Goal: Find specific page/section

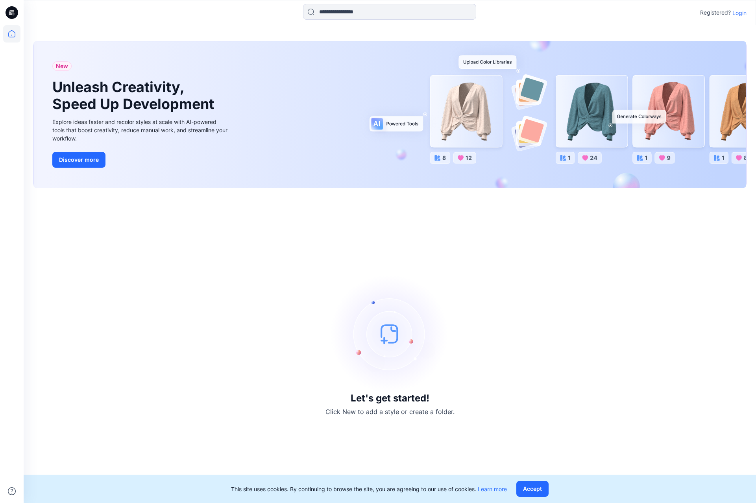
click at [738, 15] on p "Login" at bounding box center [739, 13] width 14 height 8
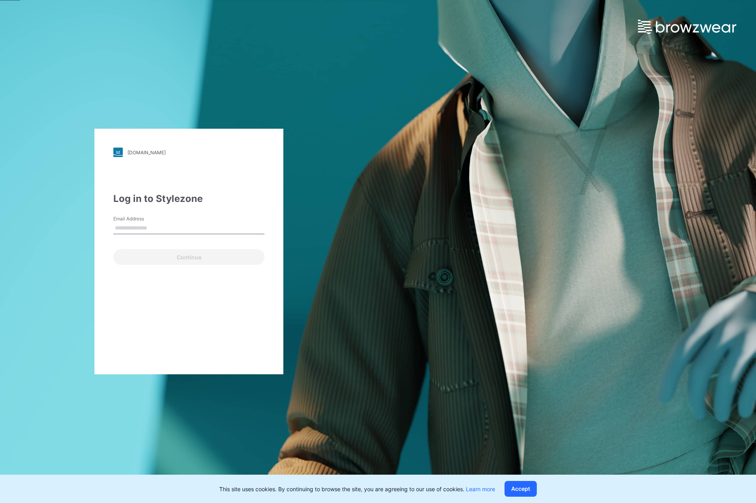
type input "**********"
click at [141, 256] on button "Continue" at bounding box center [188, 257] width 151 height 16
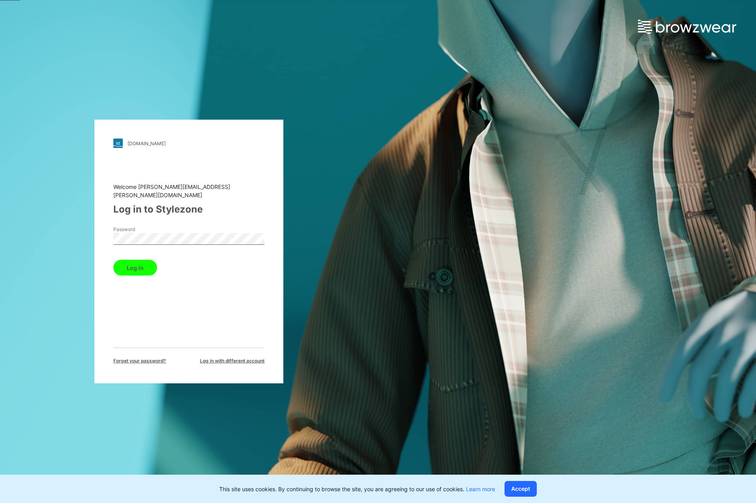
click at [132, 267] on button "Log in" at bounding box center [135, 268] width 44 height 16
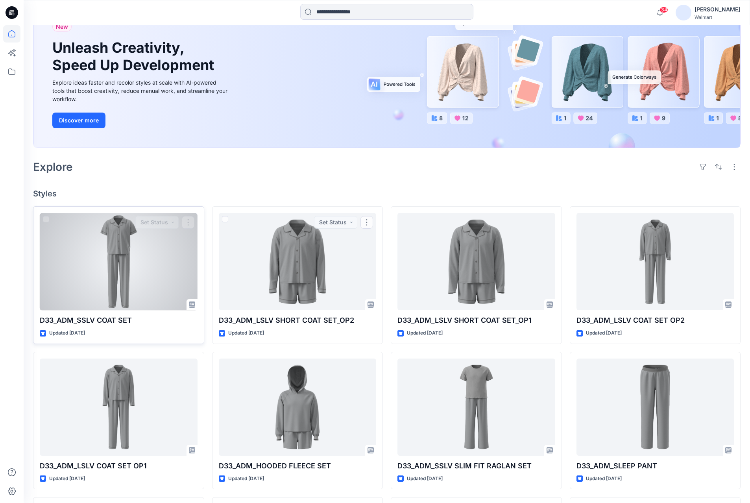
scroll to position [79, 0]
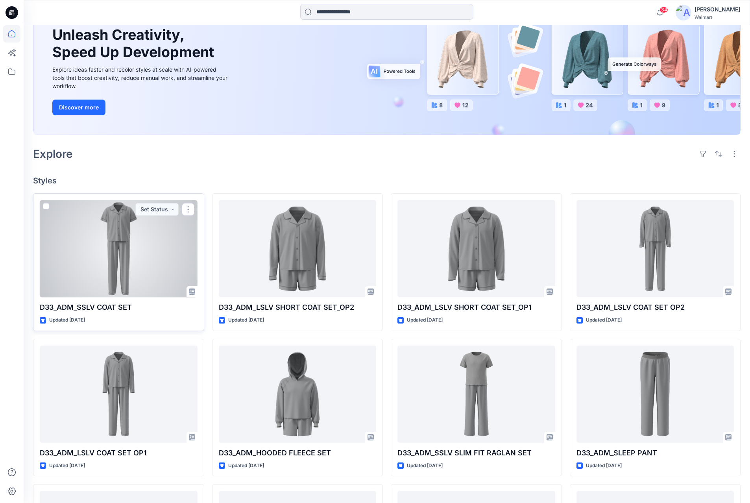
click at [146, 246] on div at bounding box center [119, 248] width 158 height 97
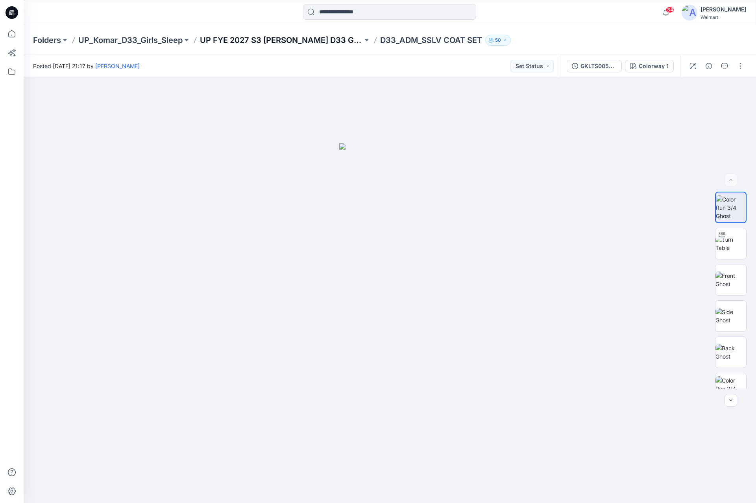
click at [300, 37] on p "UP FYE 2027 S3 [PERSON_NAME] D33 Girls Sleep" at bounding box center [281, 40] width 163 height 11
